Goal: Transaction & Acquisition: Purchase product/service

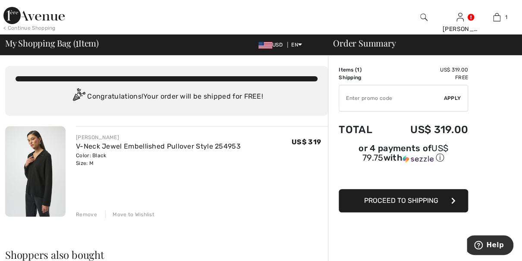
click at [413, 203] on span "Proceed to Shipping" at bounding box center [401, 201] width 74 height 8
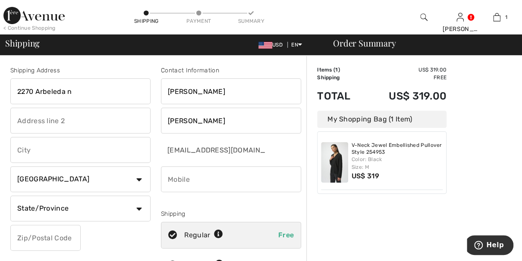
type input "2270 Arbeleda n"
type input "Northbook"
select select "US"
select select "IL"
click at [296, 179] on input "phone" at bounding box center [231, 179] width 140 height 26
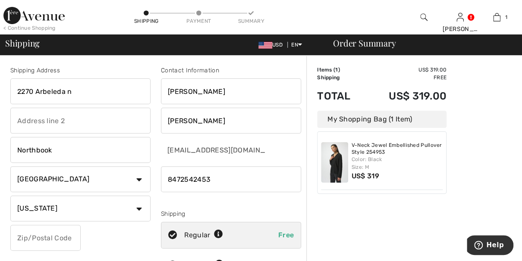
type input "8479133985"
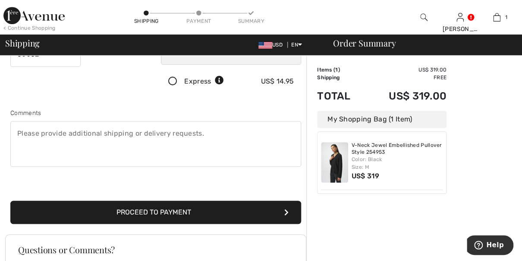
scroll to position [185, 0]
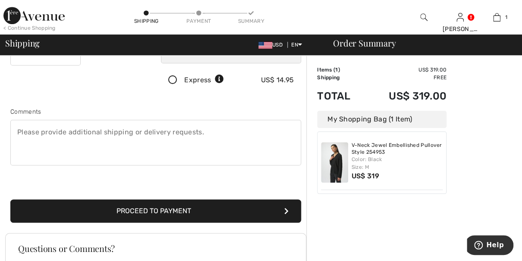
type input "60062"
click at [148, 210] on button "Proceed to Payment" at bounding box center [155, 211] width 291 height 23
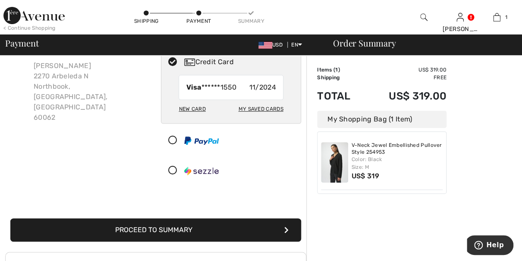
scroll to position [55, 0]
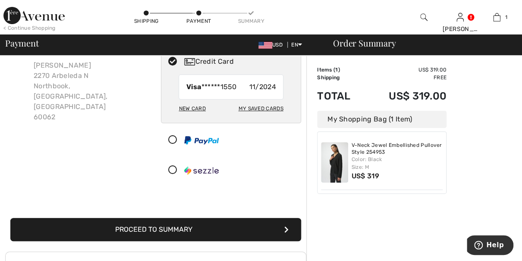
click at [178, 228] on button "Proceed to Summary" at bounding box center [155, 229] width 291 height 23
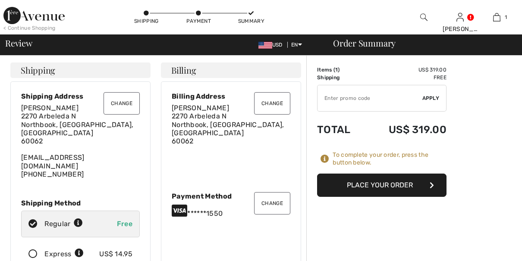
checkbox input "true"
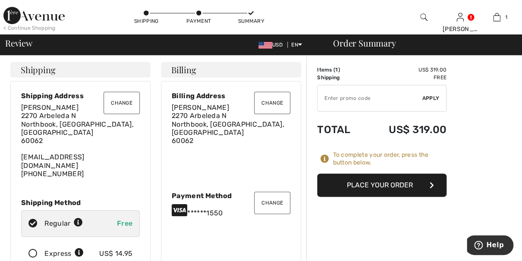
click at [370, 184] on button "Place Your Order" at bounding box center [381, 185] width 129 height 23
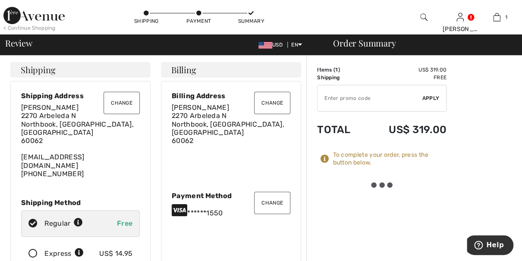
scroll to position [1, 0]
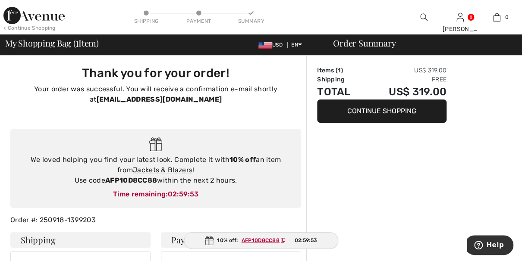
type input "[PERSON_NAME]"
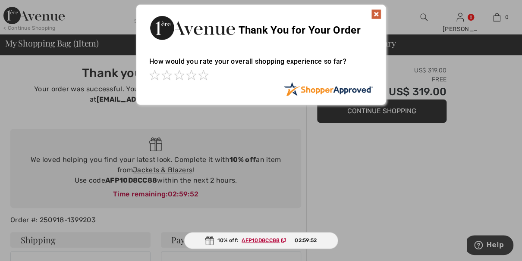
scroll to position [1, 0]
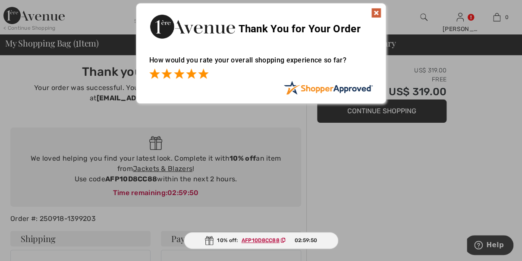
click at [204, 72] on span at bounding box center [203, 74] width 10 height 10
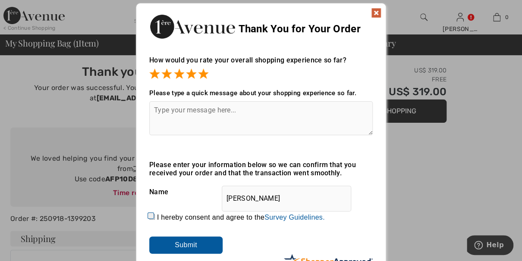
click at [150, 214] on input "I hereby consent and agree to the By submitting a review, you grant permission …" at bounding box center [152, 217] width 6 height 6
checkbox input "true"
click at [176, 245] on input "Submit" at bounding box center [185, 245] width 73 height 17
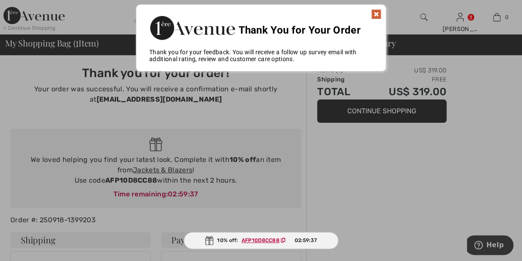
click at [374, 11] on img at bounding box center [376, 14] width 10 height 10
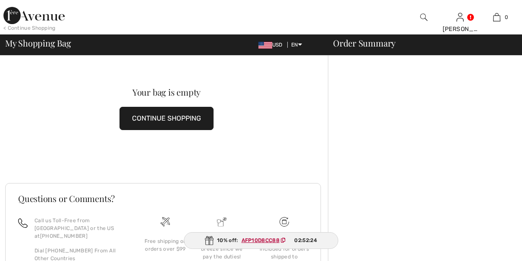
checkbox input "true"
